Goal: Find specific page/section: Find specific page/section

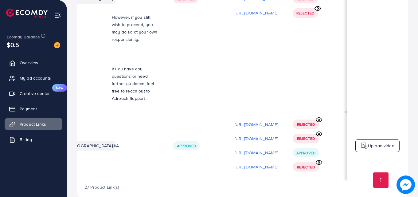
scroll to position [0, 155]
click at [319, 159] on icon at bounding box center [319, 162] width 6 height 6
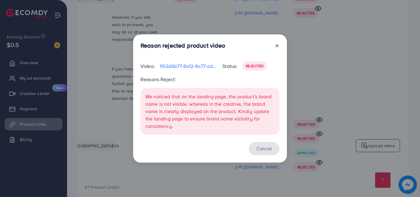
click at [264, 147] on button "Cancel" at bounding box center [264, 148] width 31 height 13
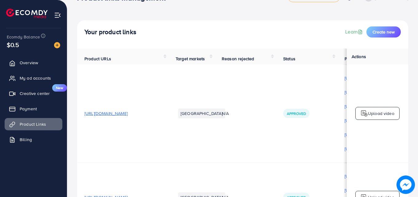
scroll to position [0, 0]
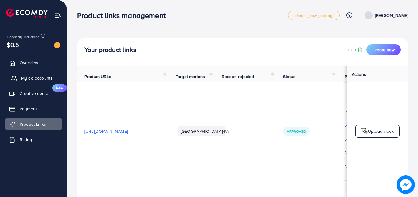
click at [35, 75] on span "My ad accounts" at bounding box center [36, 78] width 31 height 6
